Goal: Task Accomplishment & Management: Complete application form

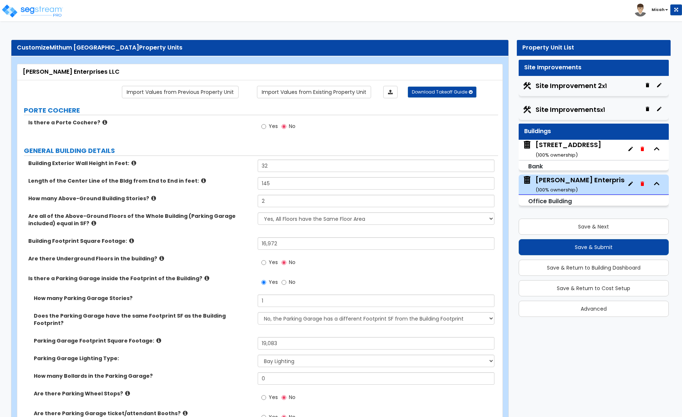
select select "1"
select select "4"
select select "1"
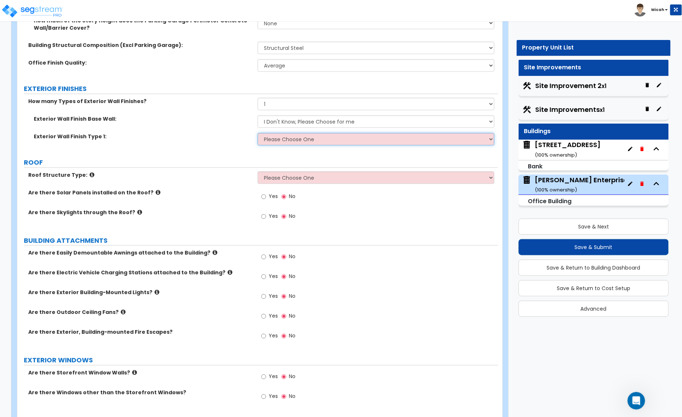
click at [293, 133] on select "Please Choose One No Finish/Shared Wall No Wall Brick Veneer Stone Veneer Wood …" at bounding box center [376, 139] width 237 height 12
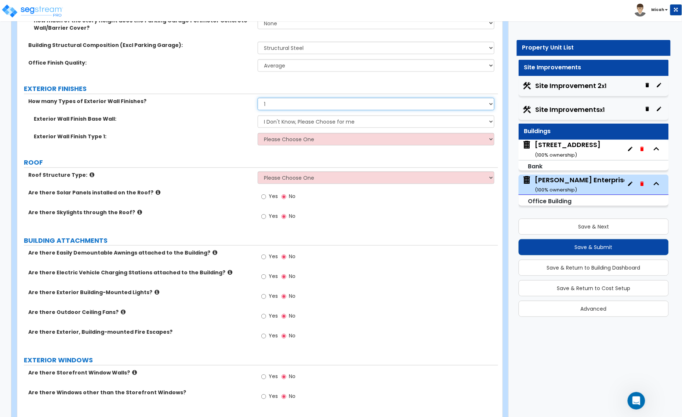
click at [276, 98] on select "None 1 2 3" at bounding box center [376, 104] width 237 height 12
select select "2"
click at [258, 98] on select "None 1 2 3" at bounding box center [376, 104] width 237 height 12
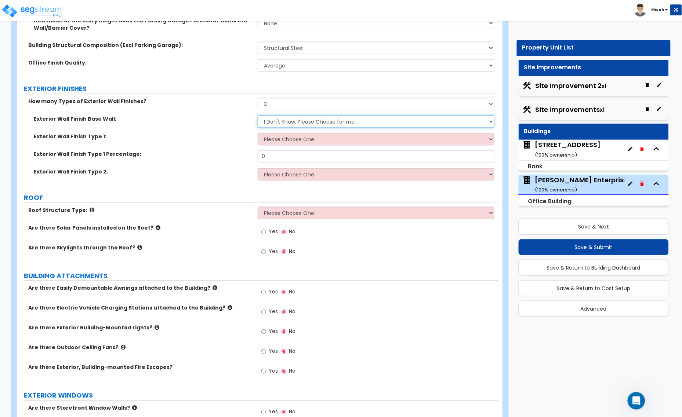
click at [283, 116] on select "I Don't Know, Please Choose for me Concrete Masonry Units (CMU) Cast-in-Place C…" at bounding box center [376, 122] width 237 height 12
select select "5"
click at [258, 116] on select "I Don't Know, Please Choose for me Concrete Masonry Units (CMU) Cast-in-Place C…" at bounding box center [376, 122] width 237 height 12
click at [275, 135] on select "Please Choose One No Finish/Shared Wall No Wall Brick Veneer Stone Veneer Wood …" at bounding box center [376, 139] width 237 height 12
select select "2"
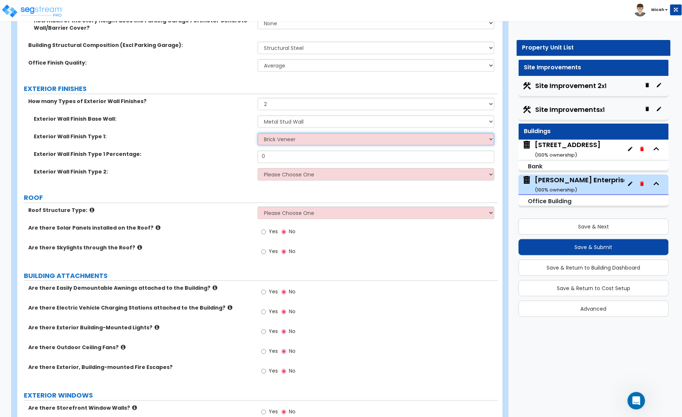
click at [258, 133] on select "Please Choose One No Finish/Shared Wall No Wall Brick Veneer Stone Veneer Wood …" at bounding box center [376, 139] width 237 height 12
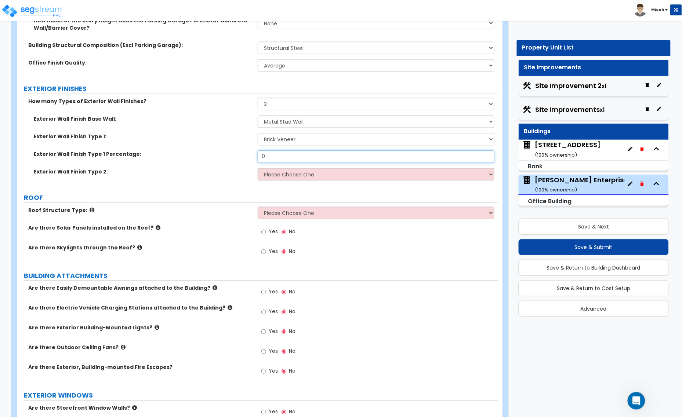
drag, startPoint x: 274, startPoint y: 151, endPoint x: 244, endPoint y: 151, distance: 30.1
click at [244, 151] on div "Exterior Wall Finish Type 1 Percentage: 0" at bounding box center [257, 160] width 481 height 18
type input "39.1"
click at [294, 171] on select "Please Choose One No Finish/Shared Wall No Wall Brick Veneer Stone Veneer Wood …" at bounding box center [376, 174] width 237 height 12
select select "3"
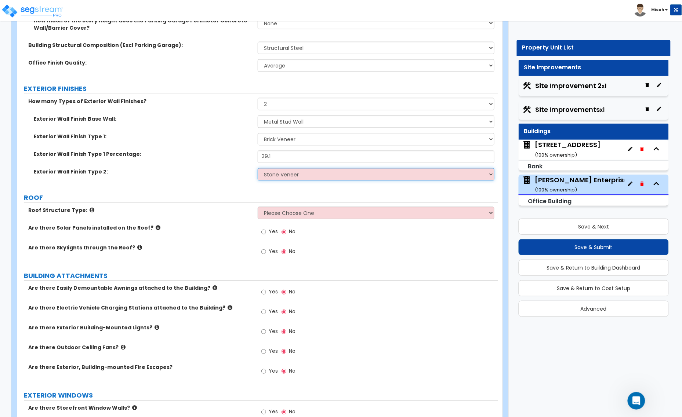
click at [258, 168] on select "Please Choose One No Finish/Shared Wall No Wall Brick Veneer Stone Veneer Wood …" at bounding box center [376, 174] width 237 height 12
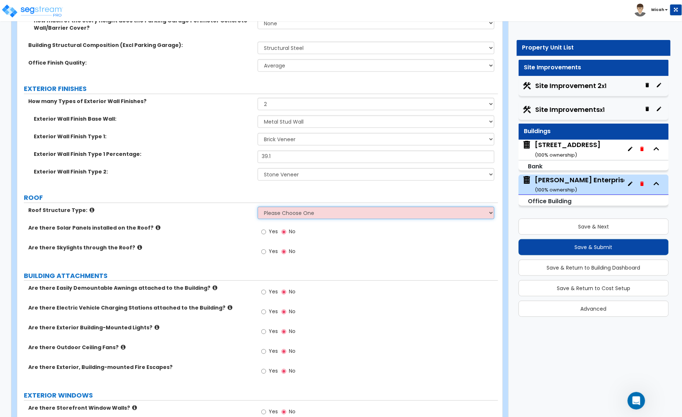
click at [275, 207] on select "Please Choose One [PERSON_NAME] Roof Flat Roof Hybrid [PERSON_NAME] & Flat Roof" at bounding box center [376, 213] width 237 height 12
select select "2"
click at [258, 207] on select "Please Choose One [PERSON_NAME] Roof Flat Roof Hybrid [PERSON_NAME] & Flat Roof" at bounding box center [376, 213] width 237 height 12
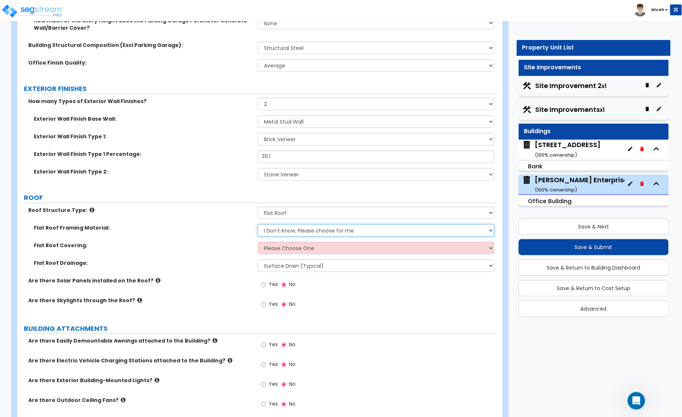
click at [277, 225] on select "I Don't Know, Please choose for me Metal Wood Concrete" at bounding box center [376, 231] width 237 height 12
select select "1"
click at [258, 225] on select "I Don't Know, Please choose for me Metal Wood Concrete" at bounding box center [376, 231] width 237 height 12
click at [275, 244] on select "Please Choose One Rolled Asphalt PVC Membrane Plastic (EPDM) Membrane Asphalt F…" at bounding box center [376, 248] width 237 height 12
select select "2"
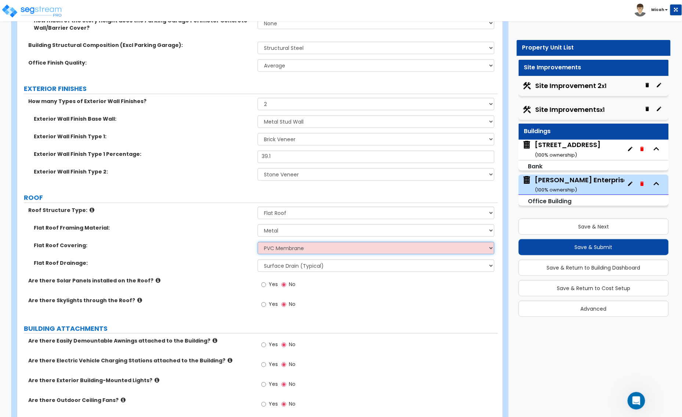
click at [258, 242] on select "Please Choose One Rolled Asphalt PVC Membrane Plastic (EPDM) Membrane Asphalt F…" at bounding box center [376, 248] width 237 height 12
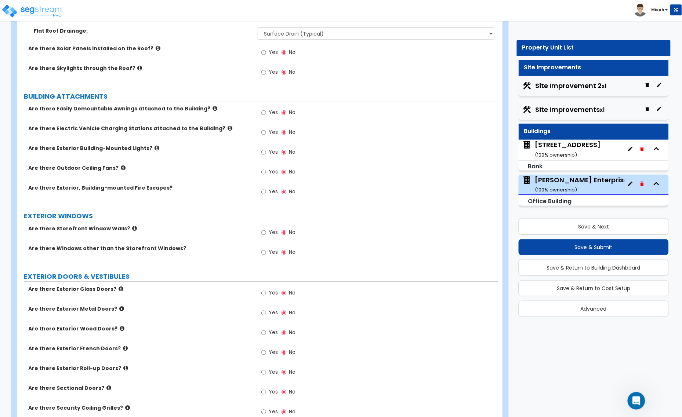
scroll to position [688, 0]
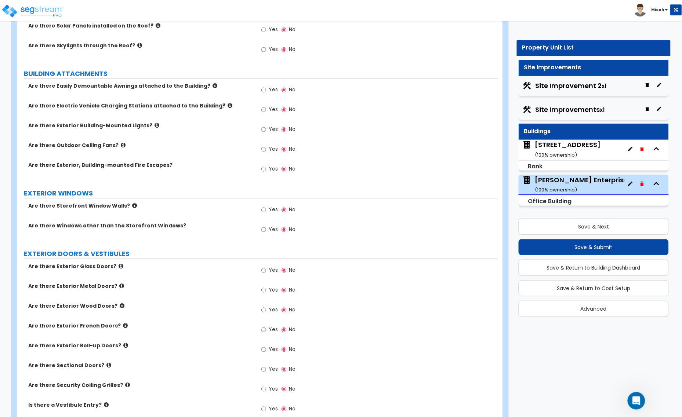
click at [155, 123] on icon at bounding box center [157, 126] width 5 height 6
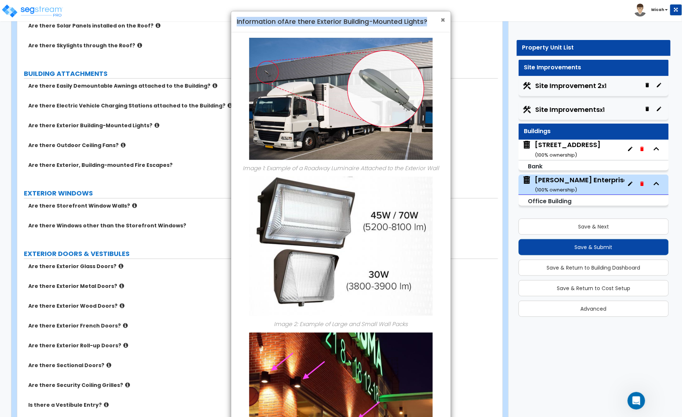
drag, startPoint x: 445, startPoint y: 17, endPoint x: 440, endPoint y: 19, distance: 5.3
click at [445, 17] on div "× Information of Are there Exterior Building-Mounted Lights?" at bounding box center [341, 21] width 220 height 21
click at [443, 19] on span "×" at bounding box center [442, 20] width 5 height 11
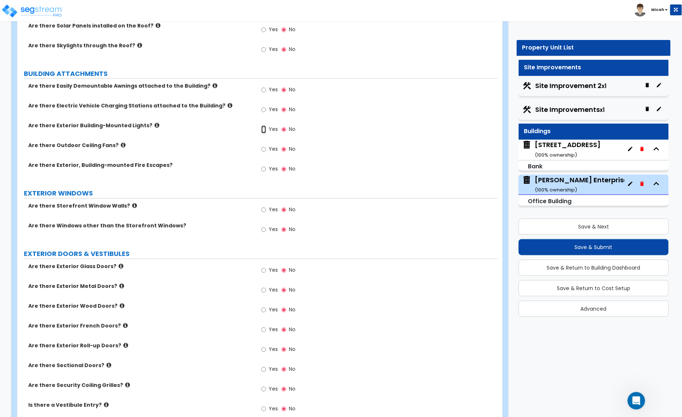
click at [263, 126] on input "Yes" at bounding box center [263, 130] width 5 height 8
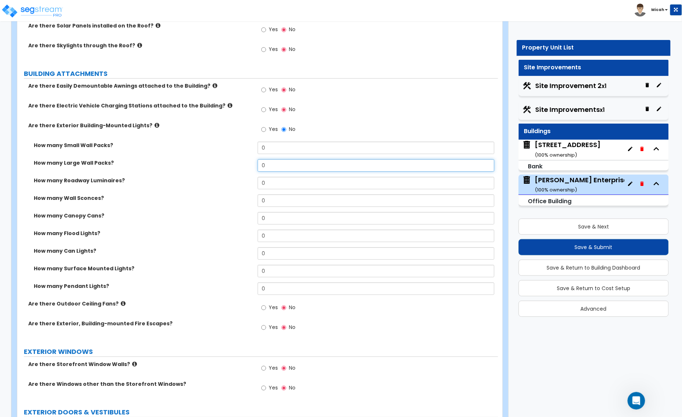
drag, startPoint x: 259, startPoint y: 165, endPoint x: 251, endPoint y: 166, distance: 8.5
click at [251, 166] on div "How many Large Wall Packs? 0" at bounding box center [257, 168] width 481 height 18
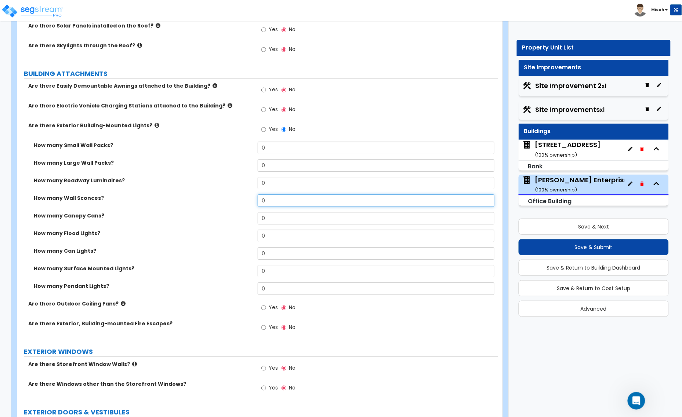
drag, startPoint x: 245, startPoint y: 195, endPoint x: 226, endPoint y: 196, distance: 18.8
click at [234, 195] on div "How many Wall Sconces? 0" at bounding box center [257, 204] width 481 height 18
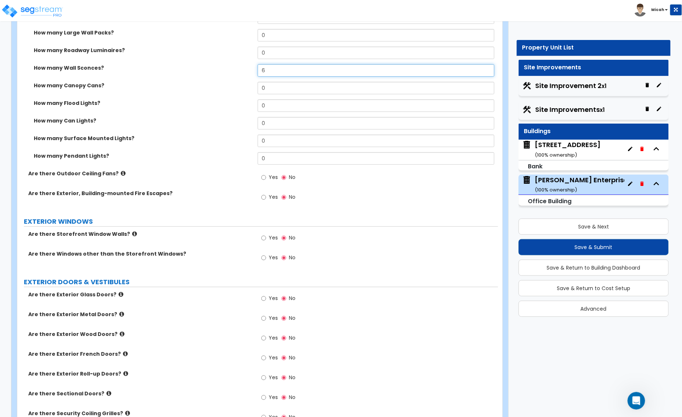
scroll to position [826, 0]
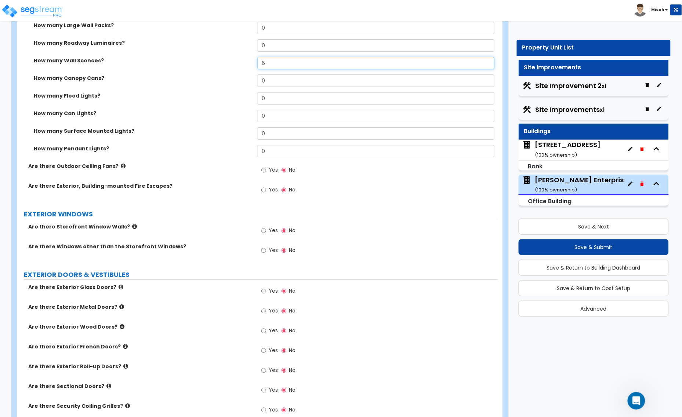
type input "6"
click at [263, 227] on input "Yes" at bounding box center [263, 231] width 5 height 8
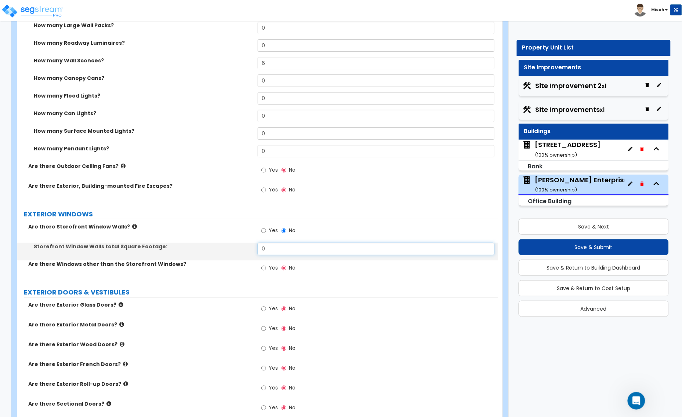
drag, startPoint x: 269, startPoint y: 245, endPoint x: 249, endPoint y: 246, distance: 19.9
click at [253, 247] on div "Storefront Window Walls total Square Footage: 0" at bounding box center [257, 252] width 481 height 18
type input "133"
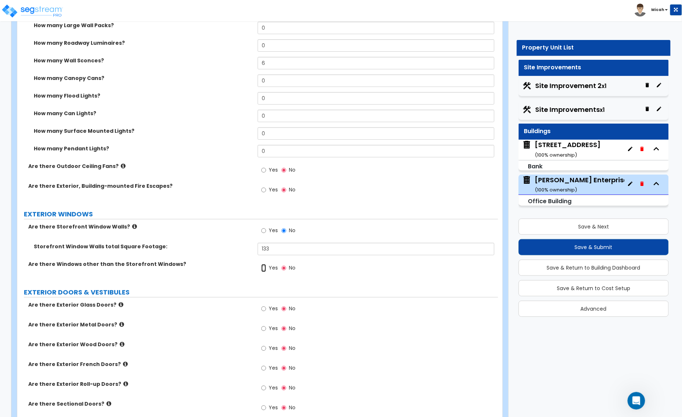
click at [265, 264] on input "Yes" at bounding box center [263, 268] width 5 height 8
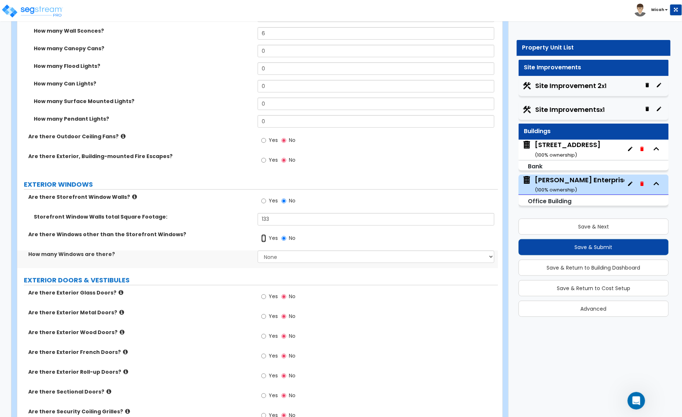
scroll to position [872, 0]
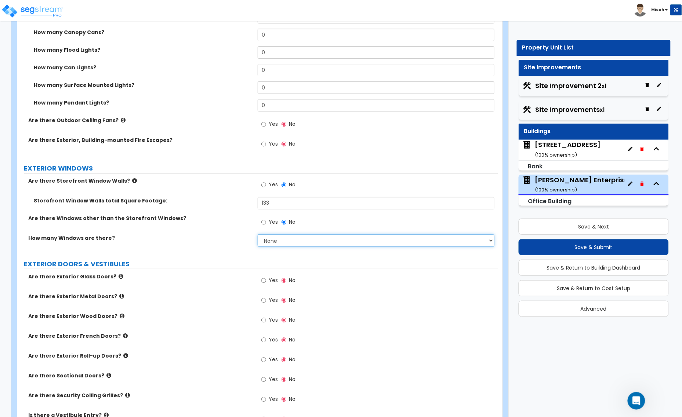
click at [292, 235] on select "None I want to enter a Percentage of the Exterior Windows I want to enter the N…" at bounding box center [376, 241] width 237 height 12
select select "2"
click at [258, 235] on select "None I want to enter a Percentage of the Exterior Windows I want to enter the N…" at bounding box center [376, 241] width 237 height 12
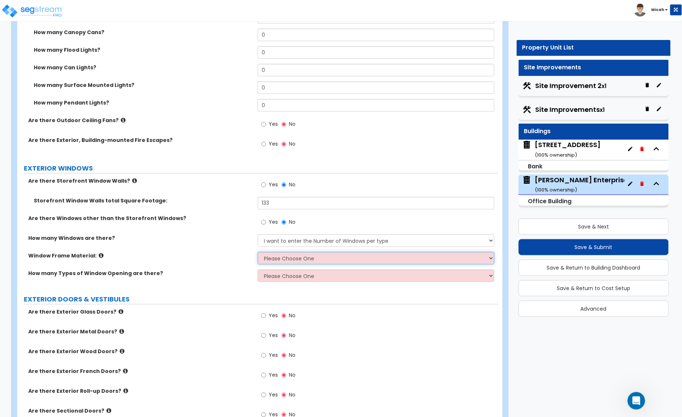
click at [286, 254] on select "Please Choose One Vinyl Aluminum Wood" at bounding box center [376, 258] width 237 height 12
select select "2"
click at [258, 252] on select "Please Choose One Vinyl Aluminum Wood" at bounding box center [376, 258] width 237 height 12
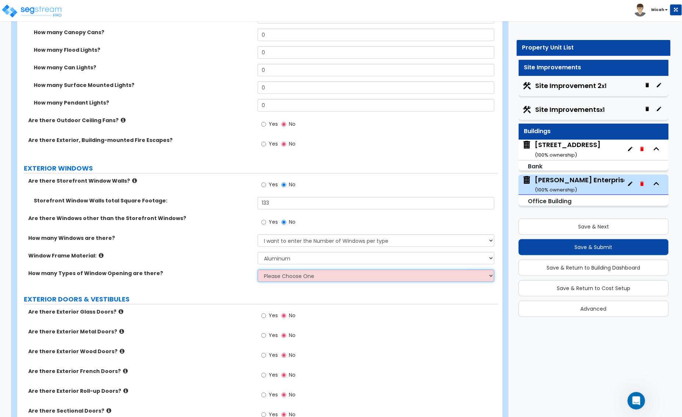
click at [282, 270] on select "Please Choose One 1 2 3 4" at bounding box center [376, 276] width 237 height 12
select select "1"
click at [258, 270] on select "Please Choose One 1 2 3 4" at bounding box center [376, 276] width 237 height 12
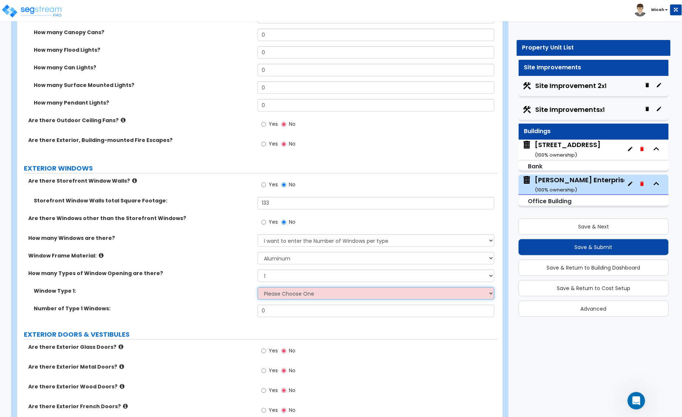
click at [283, 289] on select "Please Choose One Sliding Picture/Fixed Double/Single Hung Awning Swing" at bounding box center [376, 293] width 237 height 12
select select "2"
click at [258, 287] on select "Please Choose One Sliding Picture/Fixed Double/Single Hung Awning Swing" at bounding box center [376, 293] width 237 height 12
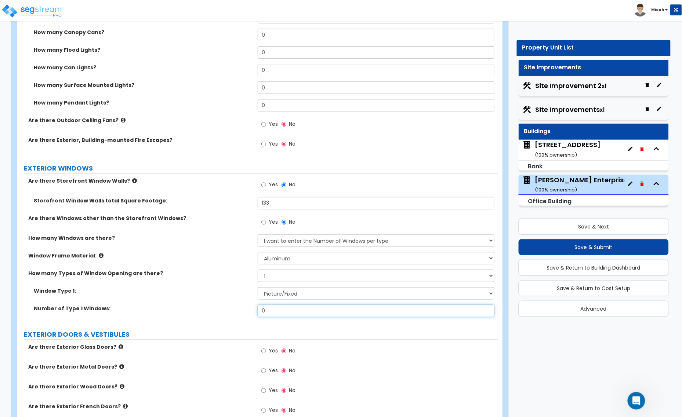
drag, startPoint x: 276, startPoint y: 305, endPoint x: 236, endPoint y: 305, distance: 39.6
click at [242, 305] on div "Number of Type 1 Windows: 0" at bounding box center [257, 314] width 481 height 18
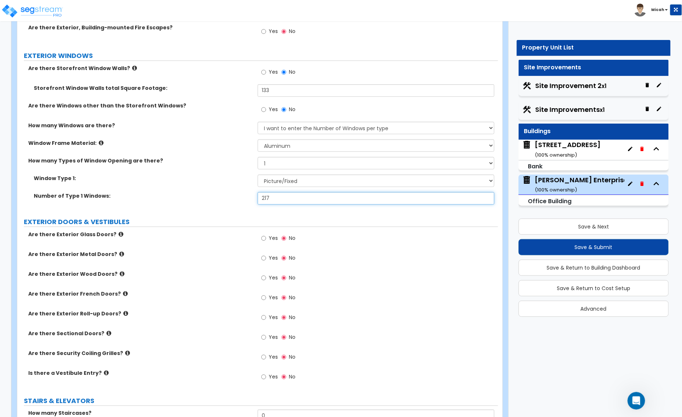
scroll to position [1055, 0]
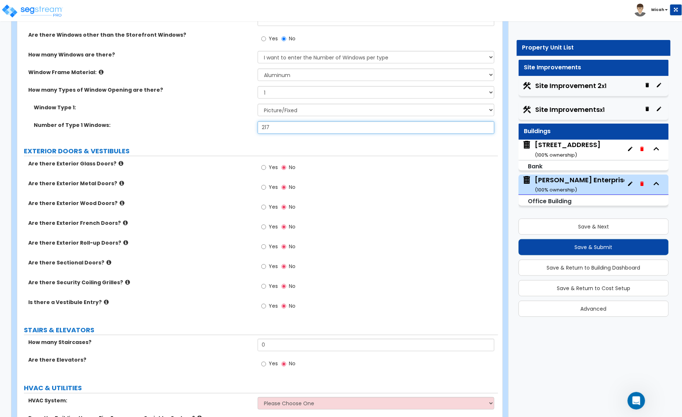
type input "217"
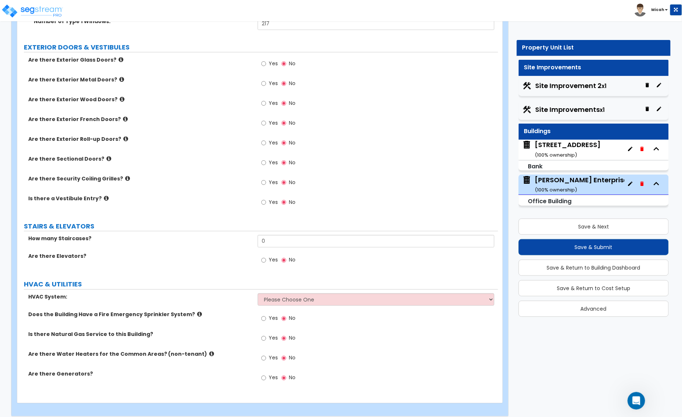
scroll to position [1160, 0]
click at [279, 297] on select "Please Choose One Rooftop Unit Furnace-Condenser Forced Air Split Heating/Cooli…" at bounding box center [376, 299] width 237 height 12
click at [265, 256] on input "Yes" at bounding box center [263, 260] width 5 height 8
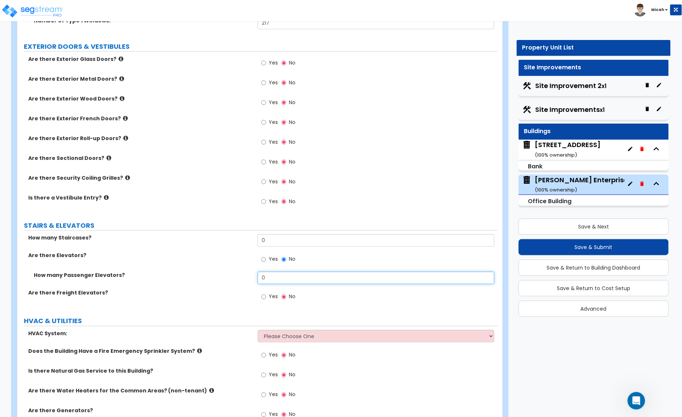
drag, startPoint x: 267, startPoint y: 276, endPoint x: 243, endPoint y: 276, distance: 23.5
click at [245, 276] on div "How many Passenger Elevators? 0" at bounding box center [257, 281] width 481 height 18
type input "1"
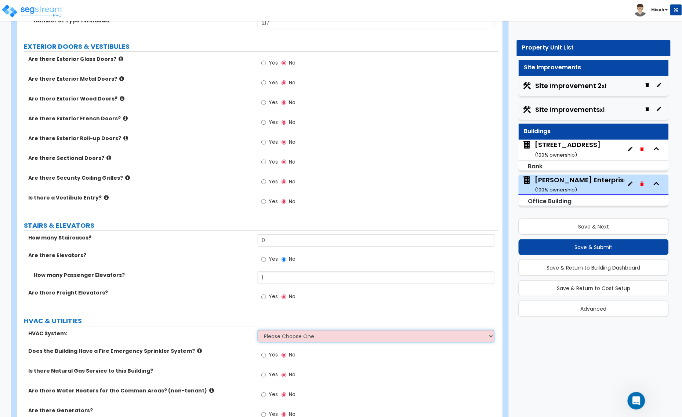
click at [279, 330] on select "Please Choose One Rooftop Unit Furnace-Condenser Forced Air Split Heating/Cooli…" at bounding box center [376, 336] width 237 height 12
select select "1"
click at [258, 330] on select "Please Choose One Rooftop Unit Furnace-Condenser Forced Air Split Heating/Cooli…" at bounding box center [376, 336] width 237 height 12
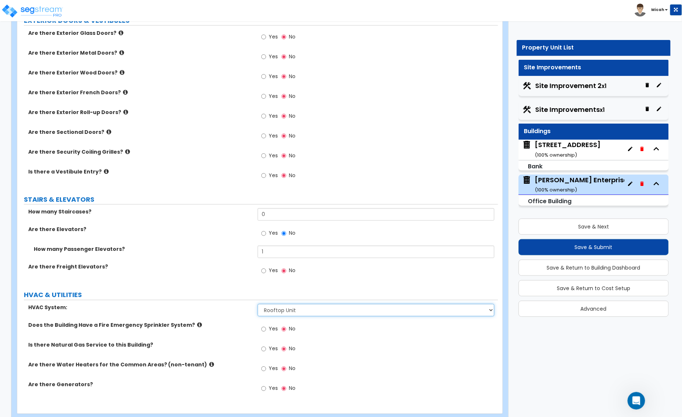
scroll to position [1197, 0]
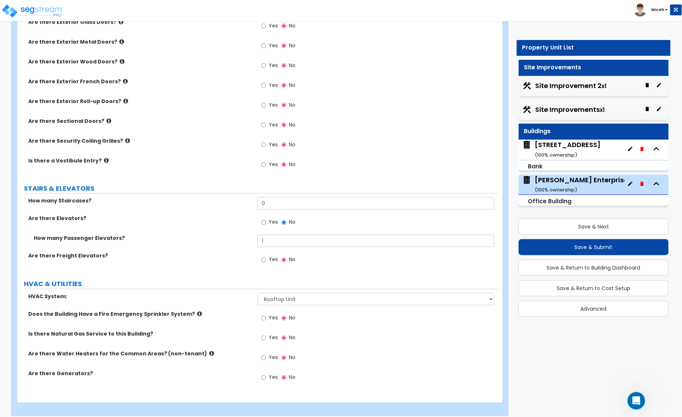
click at [261, 313] on div "Yes No" at bounding box center [278, 319] width 41 height 17
click at [263, 315] on input "Yes" at bounding box center [263, 319] width 5 height 8
click at [264, 334] on input "Yes" at bounding box center [263, 338] width 5 height 8
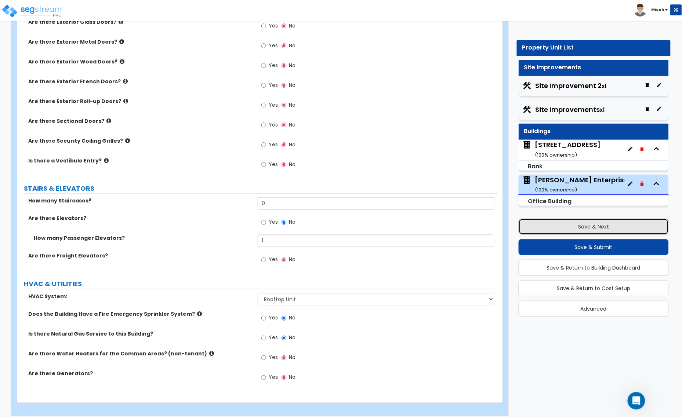
click at [561, 229] on button "Save & Next" at bounding box center [594, 227] width 150 height 16
